Goal: Transaction & Acquisition: Purchase product/service

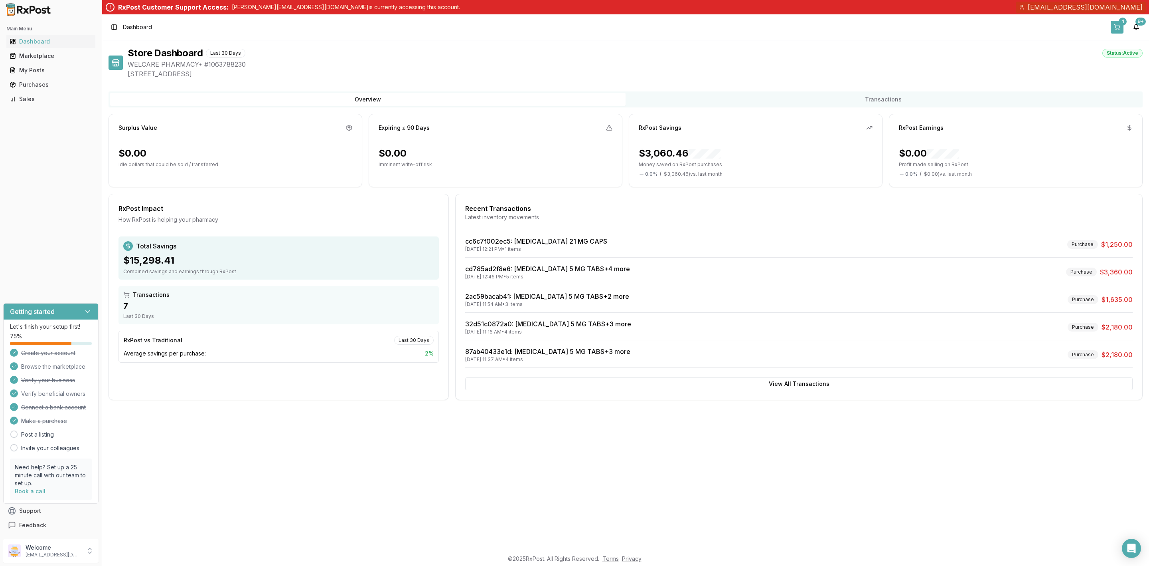
click at [1122, 24] on div "1" at bounding box center [1123, 22] width 8 height 8
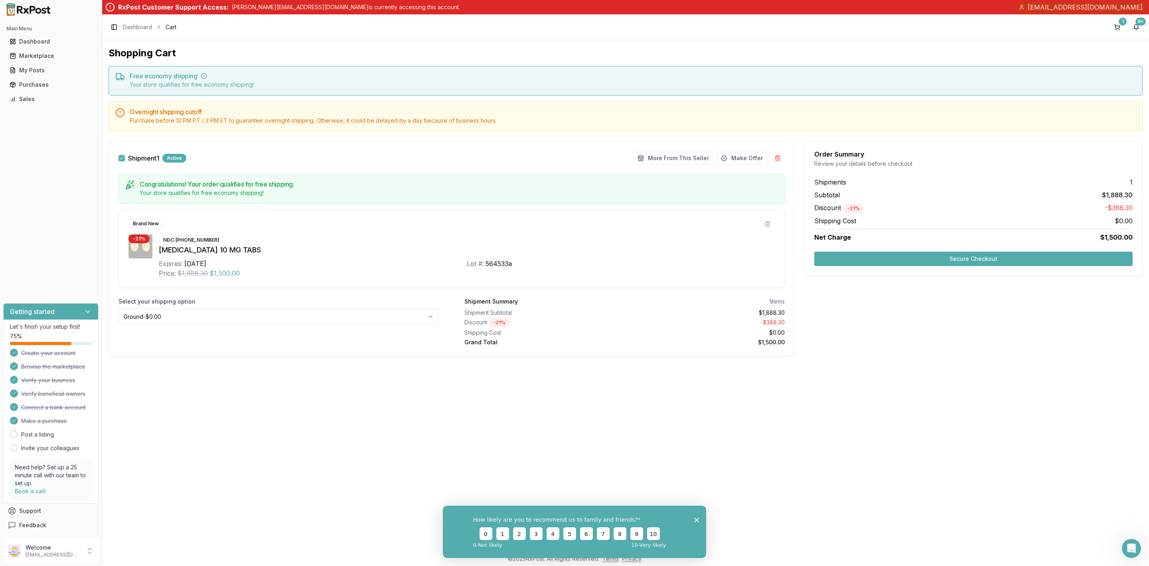
click at [868, 376] on div "Shopping Cart Free economy shipping Your store qualifies for free economy shipp…" at bounding box center [625, 294] width 1047 height 509
click at [922, 263] on button "Secure Checkout" at bounding box center [974, 258] width 318 height 14
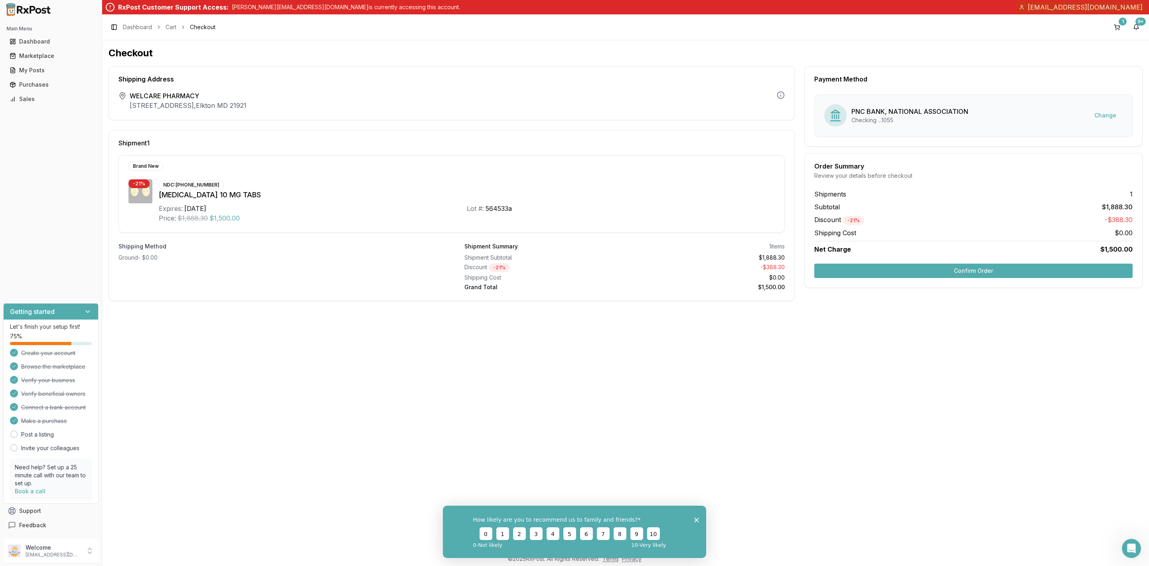
click at [965, 273] on button "Confirm Order" at bounding box center [974, 270] width 318 height 14
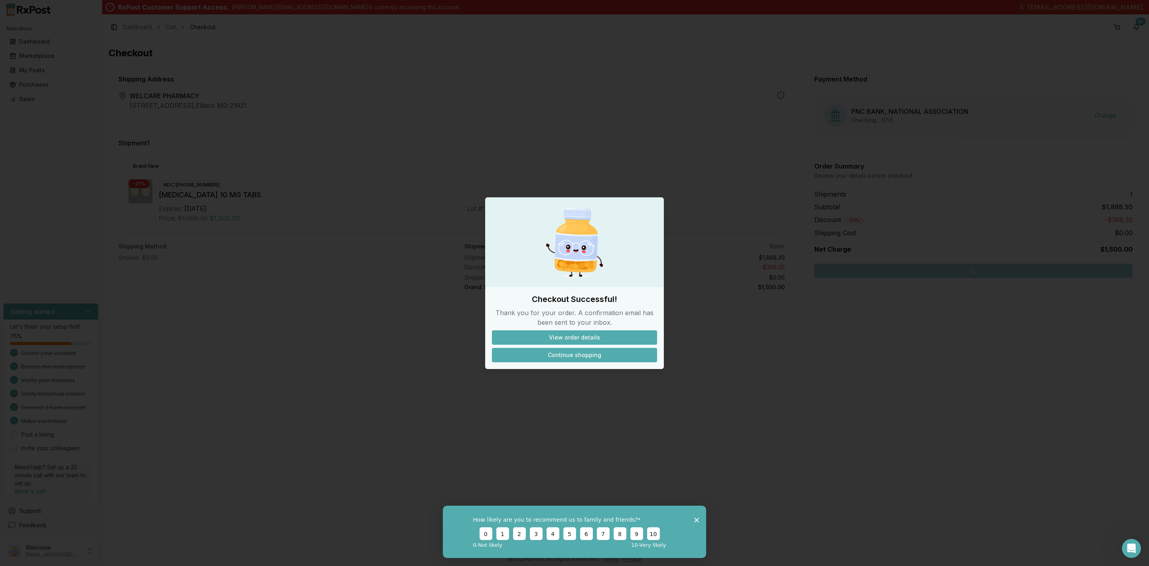
click at [571, 354] on button "Continue shopping" at bounding box center [574, 355] width 165 height 14
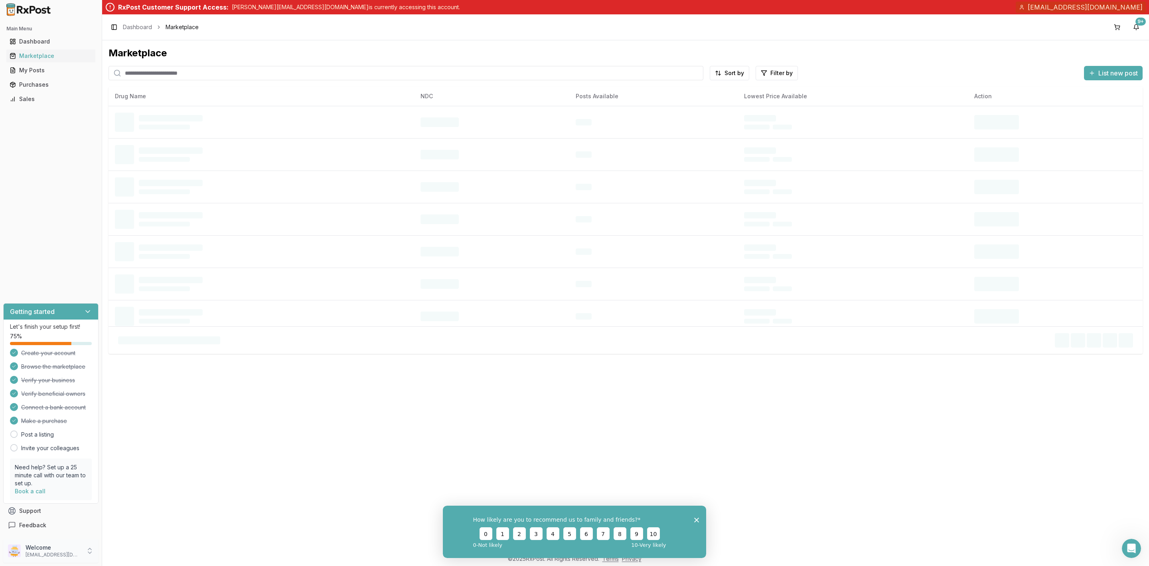
drag, startPoint x: 68, startPoint y: 554, endPoint x: 80, endPoint y: 553, distance: 12.0
click at [68, 554] on p "[EMAIL_ADDRESS][DOMAIN_NAME]" at bounding box center [53, 554] width 55 height 6
click at [126, 550] on span "Sign Out" at bounding box center [145, 552] width 76 height 8
